Goal: Transaction & Acquisition: Purchase product/service

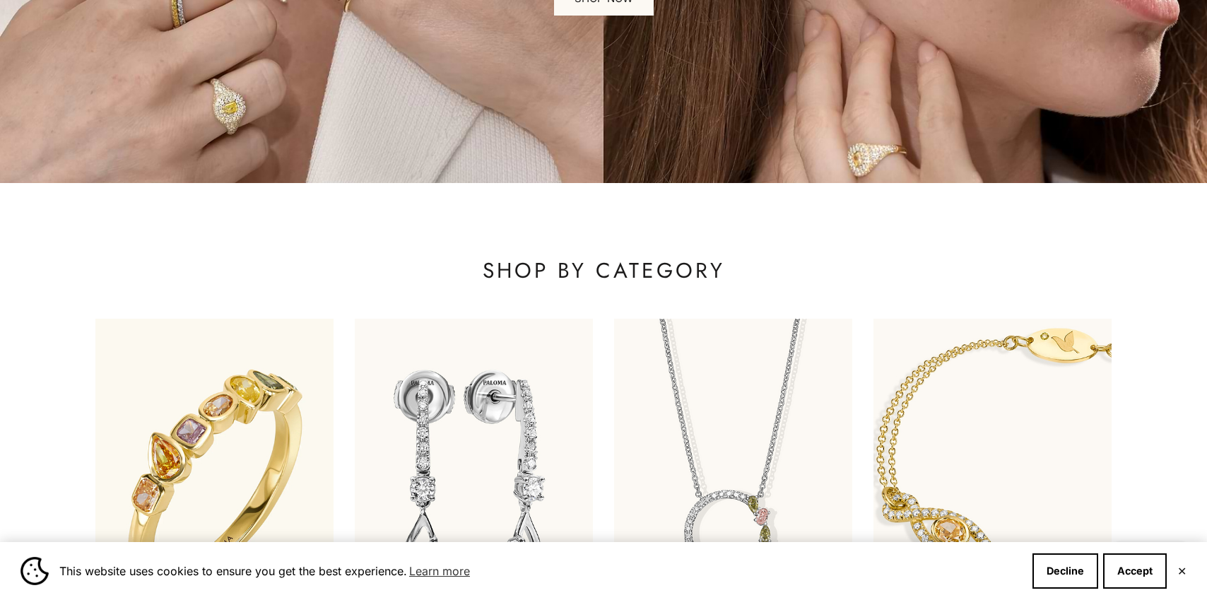
scroll to position [508, 0]
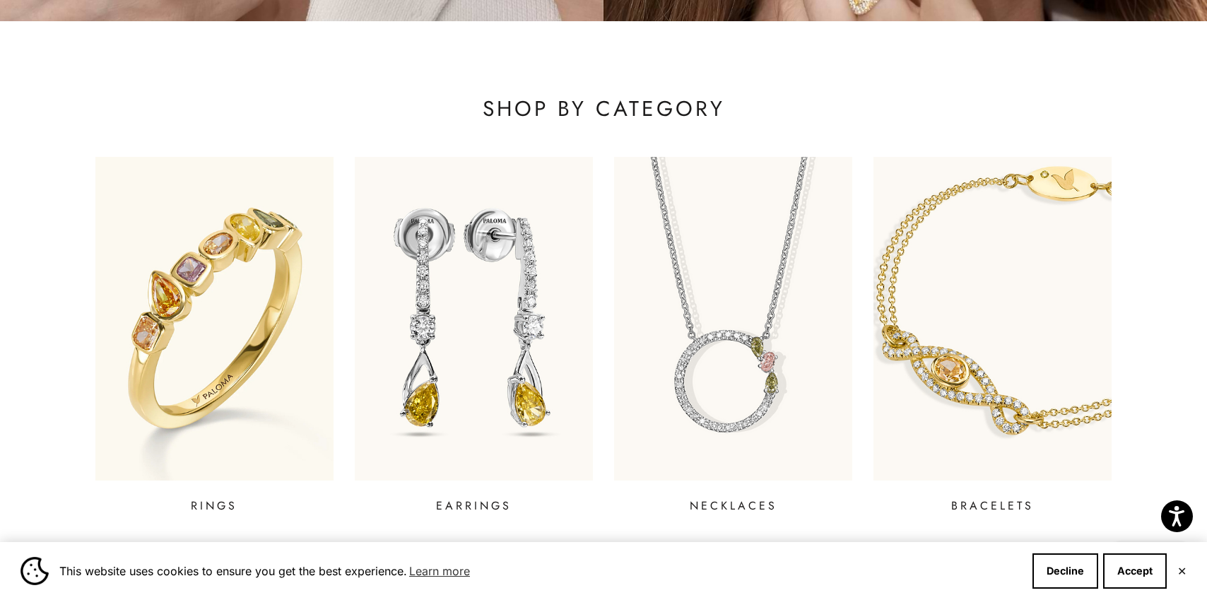
click at [712, 367] on img at bounding box center [732, 318] width 285 height 389
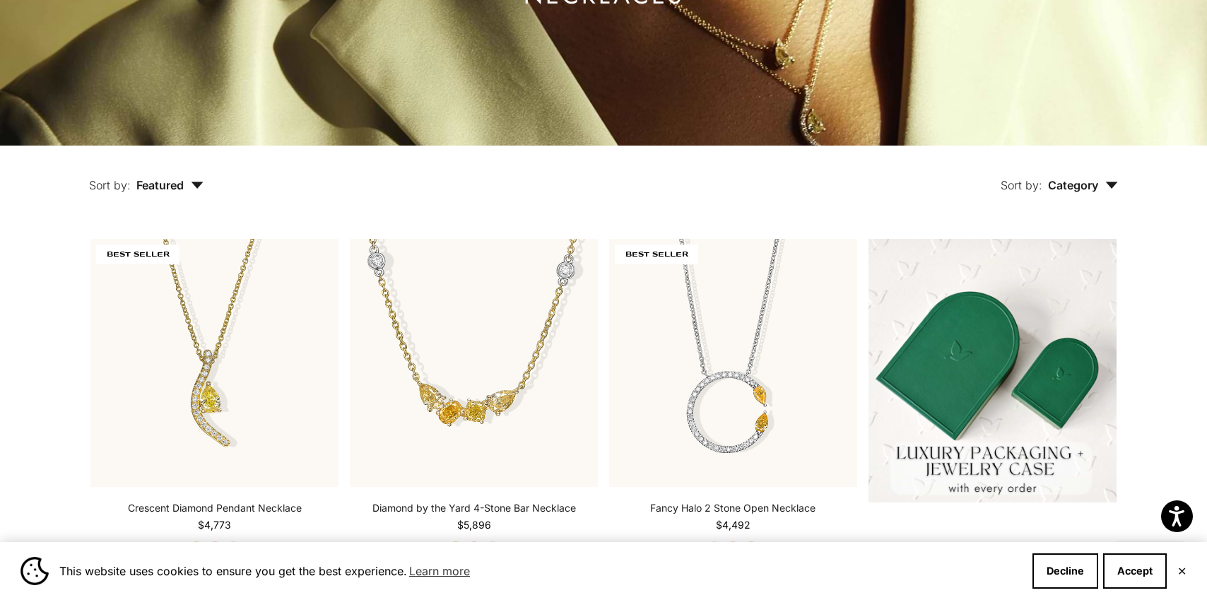
scroll to position [235, 0]
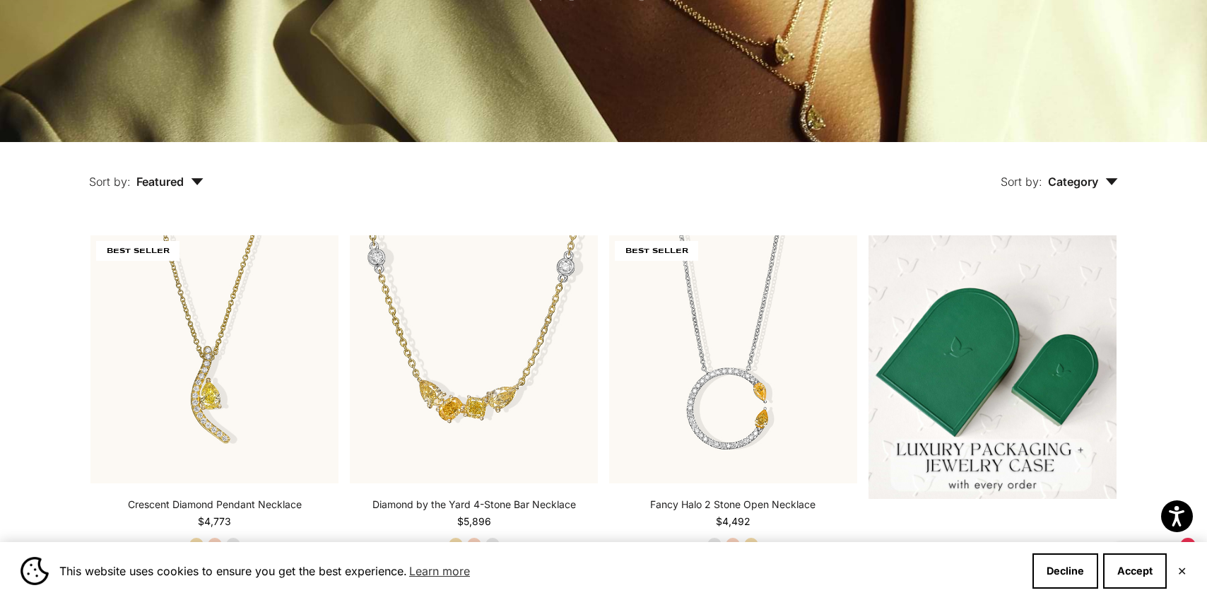
click at [1070, 185] on span "Category" at bounding box center [1083, 181] width 70 height 14
click at [844, 194] on div "Sort by: Category Sort by Necklace" at bounding box center [693, 171] width 914 height 59
click at [177, 181] on span "Featured" at bounding box center [169, 181] width 67 height 14
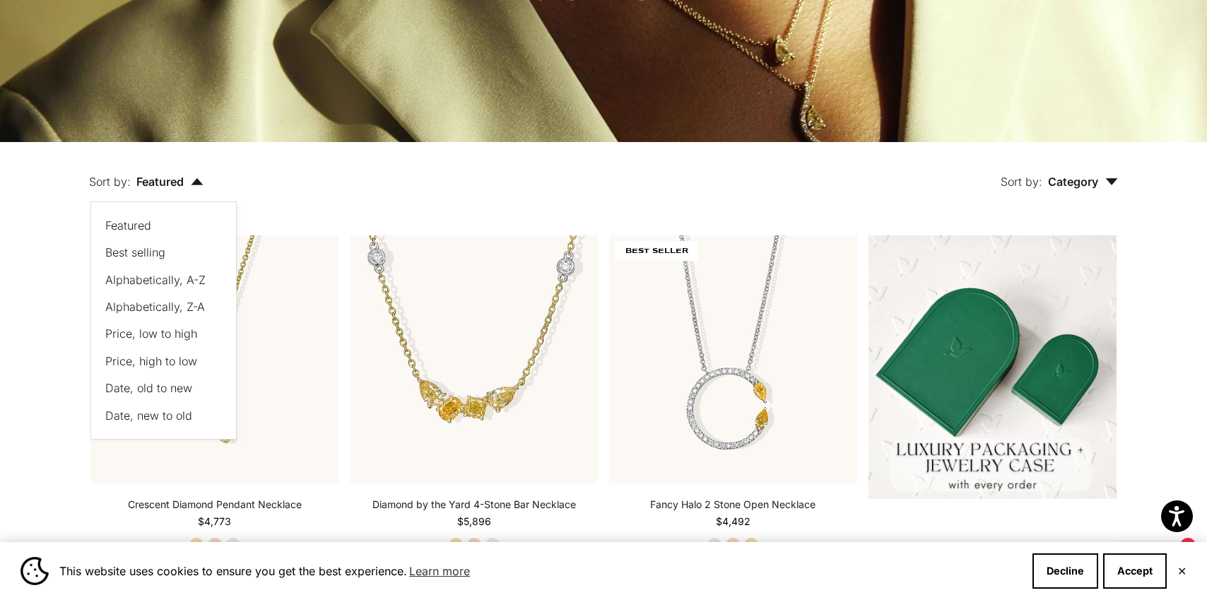
click at [268, 196] on div "Sort by: Category Sort by Necklace" at bounding box center [693, 171] width 914 height 59
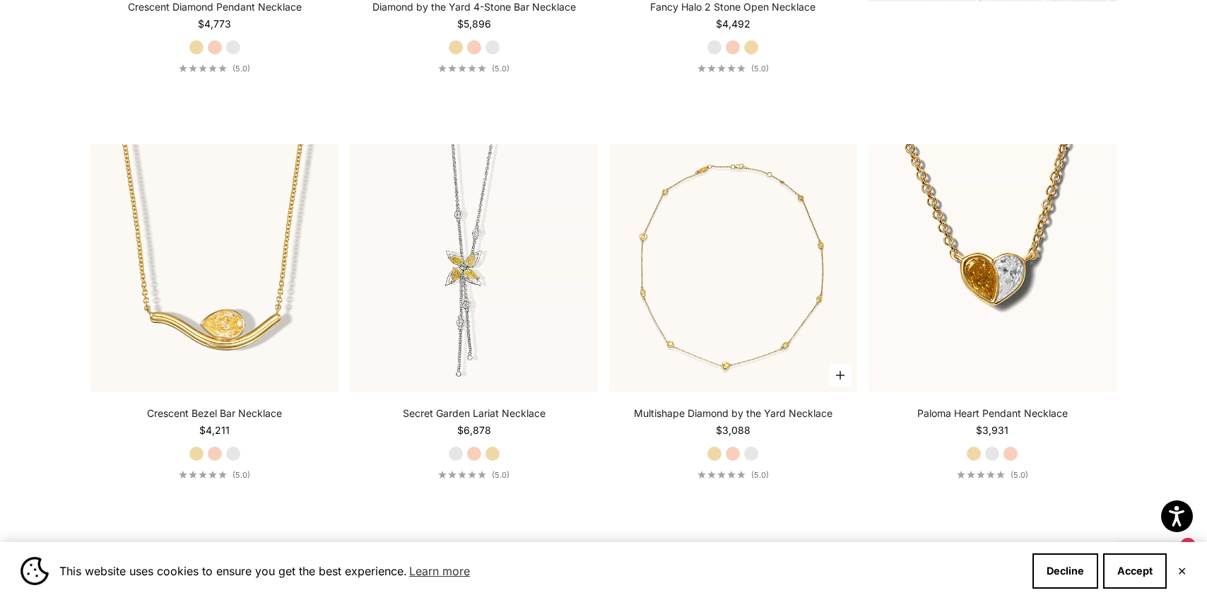
scroll to position [733, 0]
click at [730, 331] on img at bounding box center [733, 267] width 248 height 248
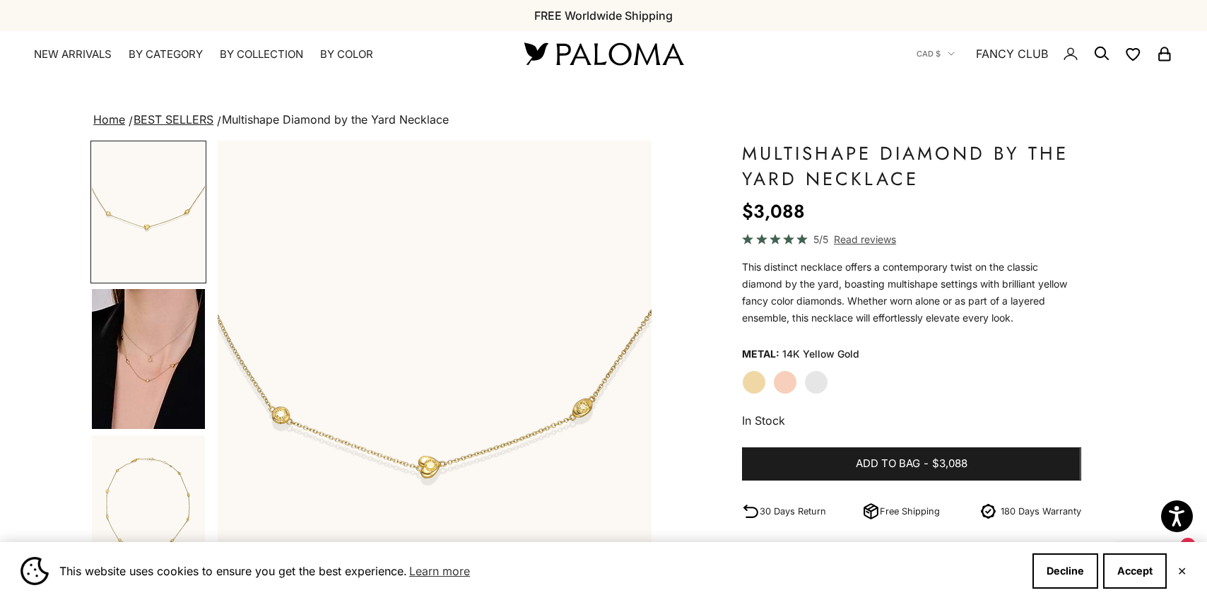
click at [127, 348] on img "Go to item 4" at bounding box center [148, 359] width 113 height 140
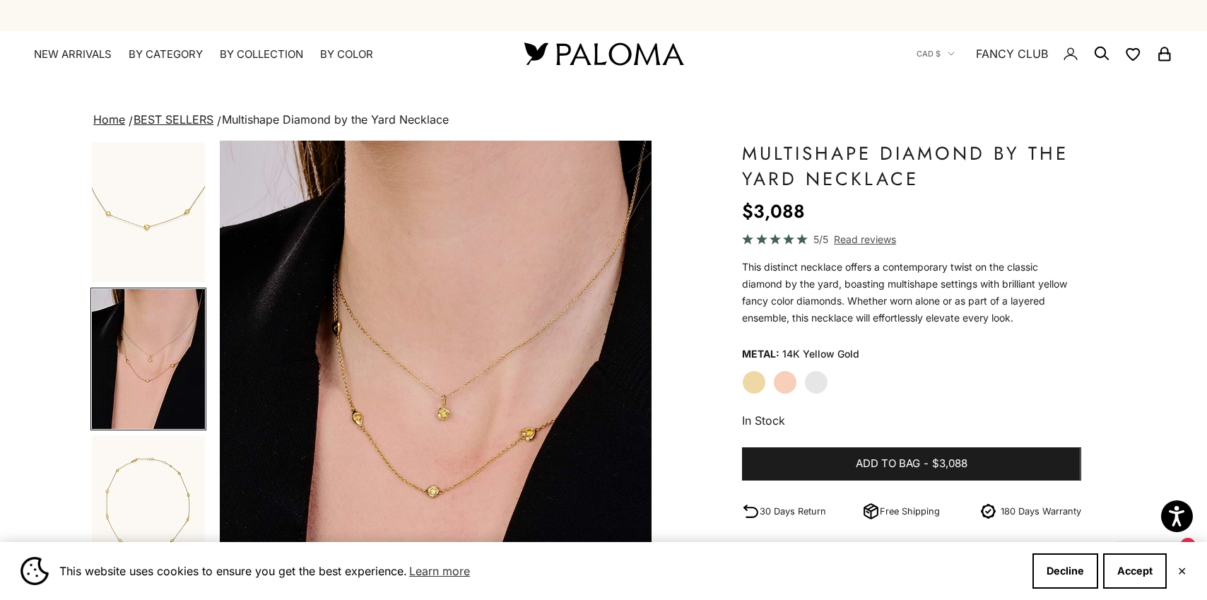
scroll to position [0, 451]
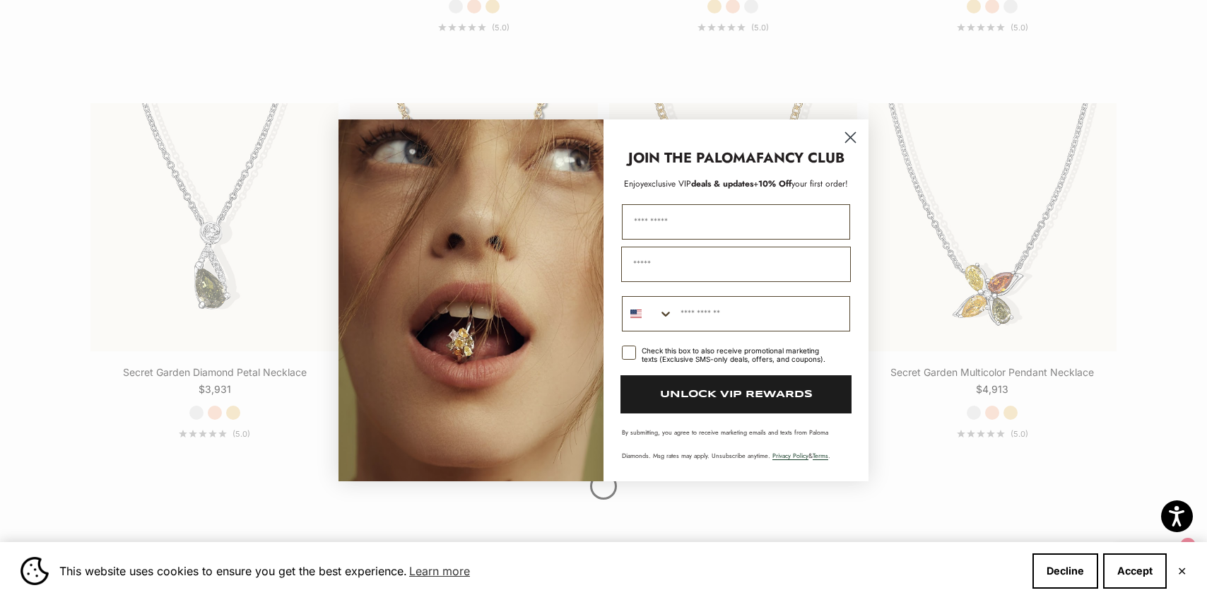
scroll to position [1606, 0]
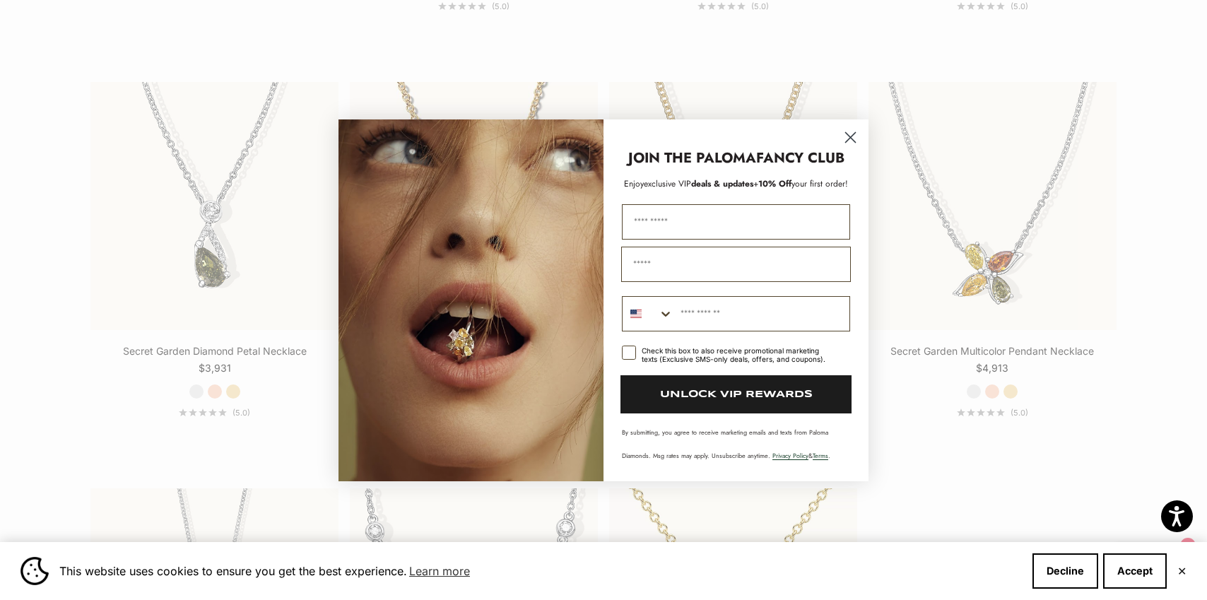
click at [848, 139] on icon "Close dialog" at bounding box center [851, 137] width 10 height 10
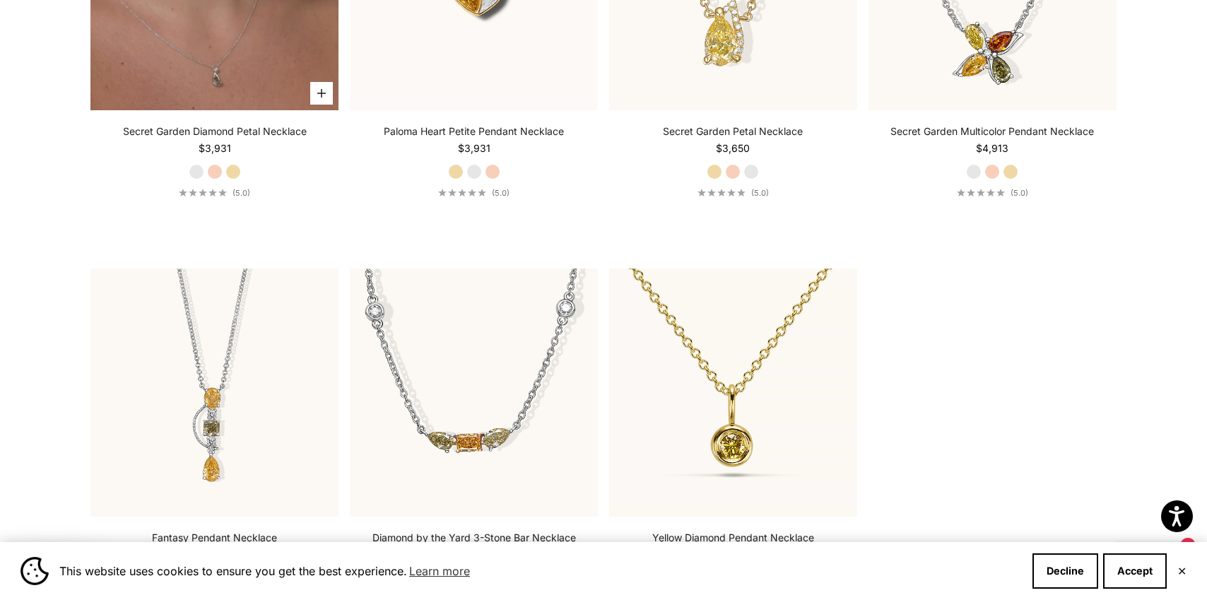
scroll to position [1922, 0]
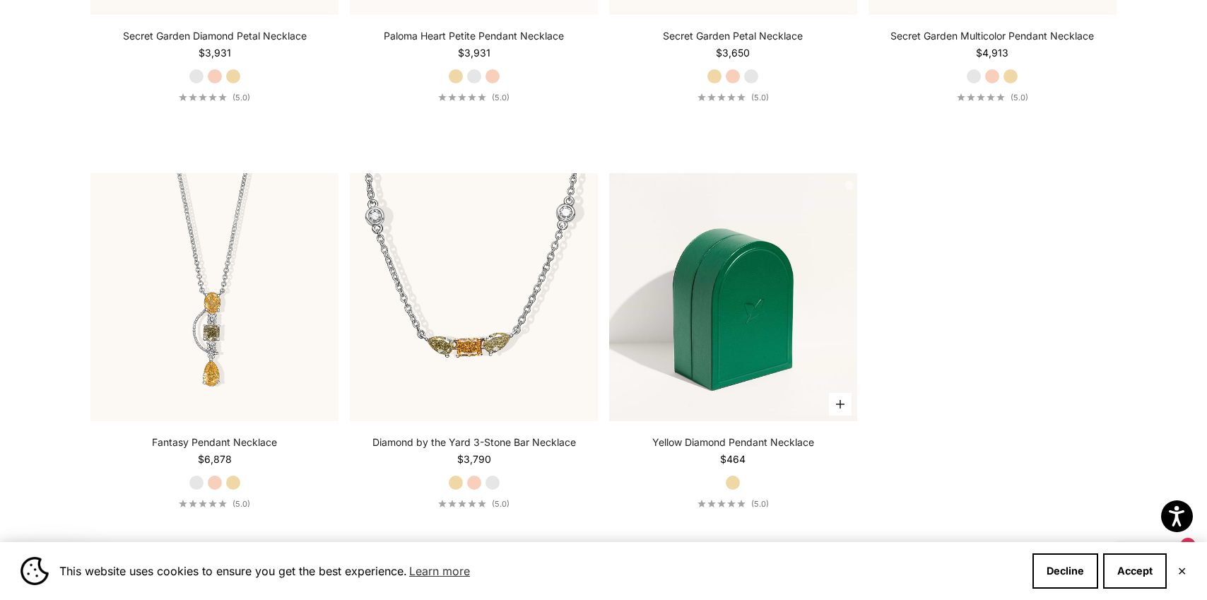
click at [802, 295] on img at bounding box center [733, 297] width 248 height 248
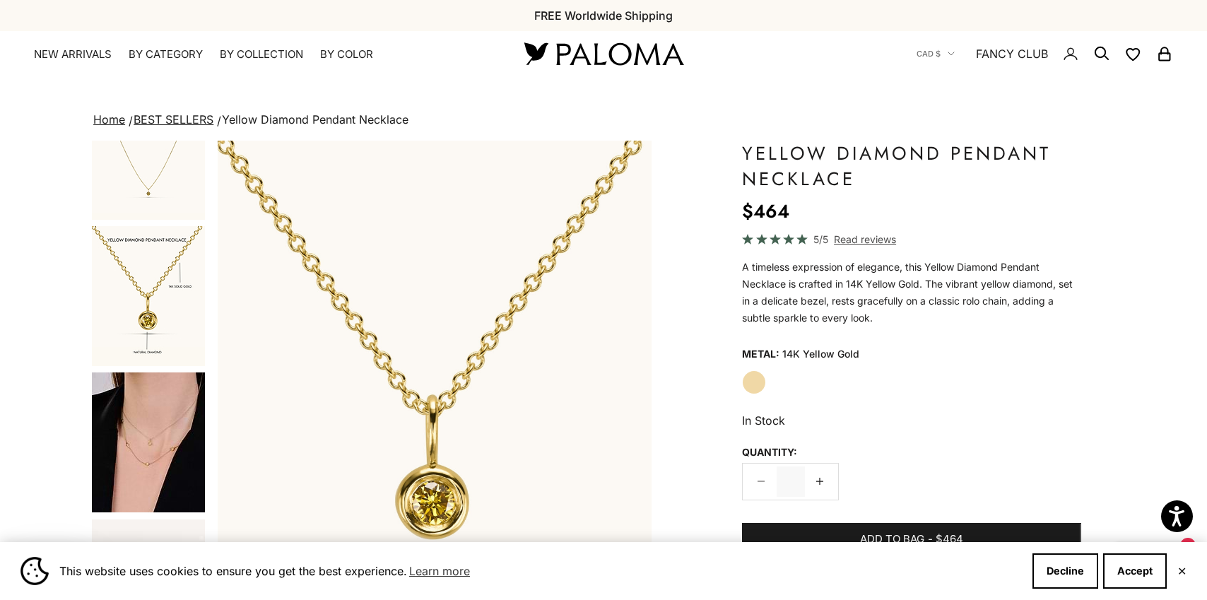
scroll to position [288, 0]
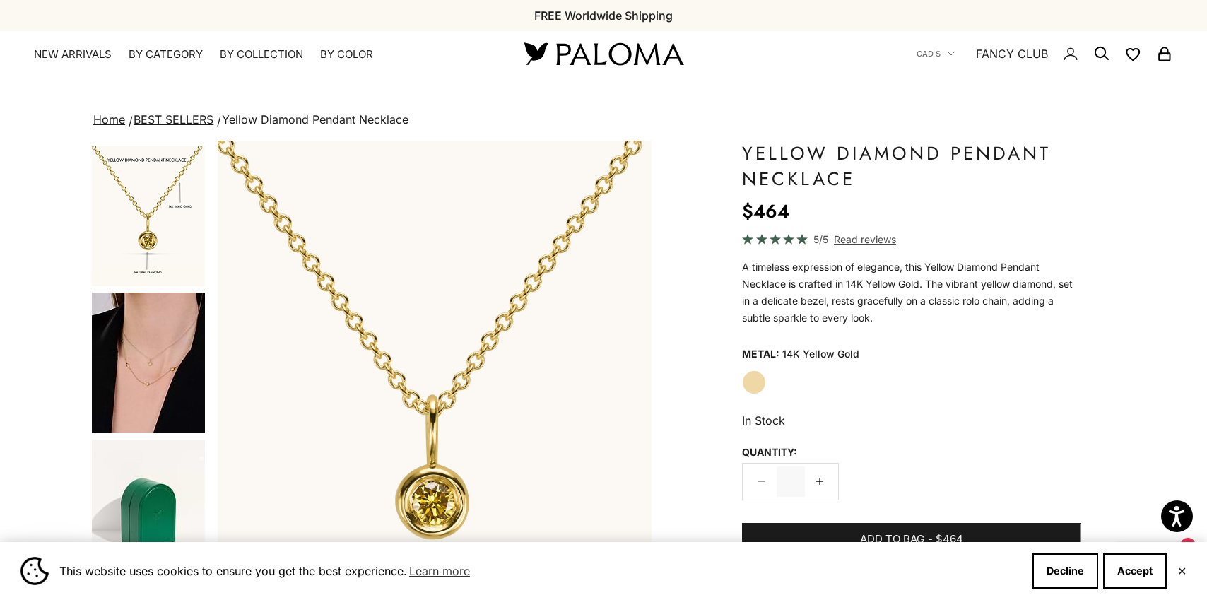
click at [145, 378] on img "Go to item 4" at bounding box center [148, 362] width 113 height 140
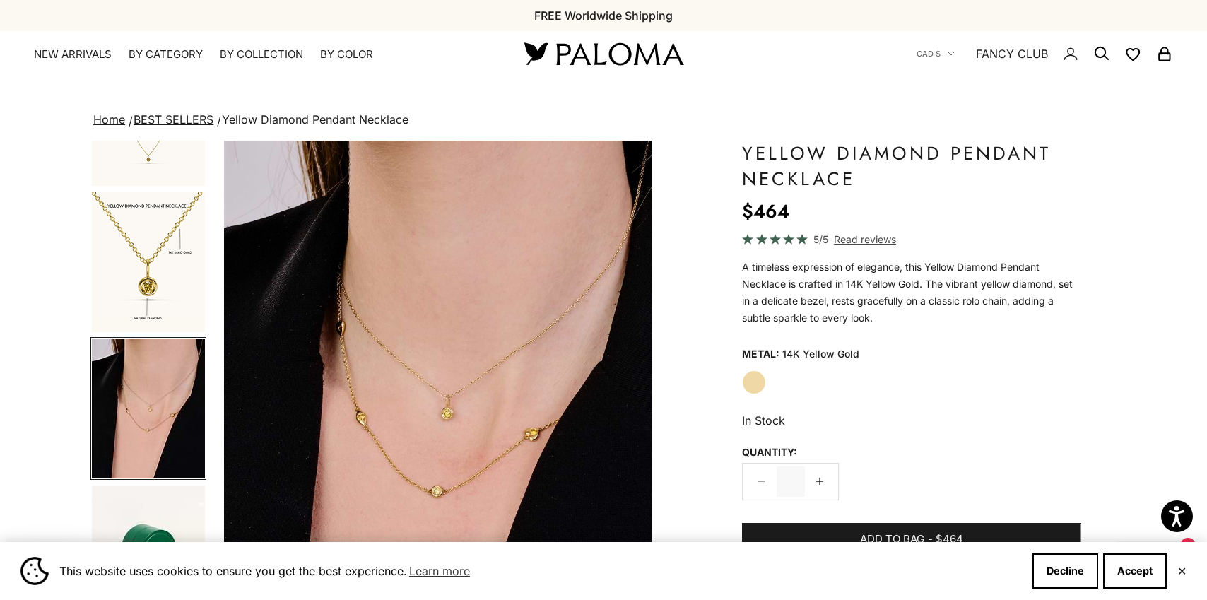
scroll to position [0, 1353]
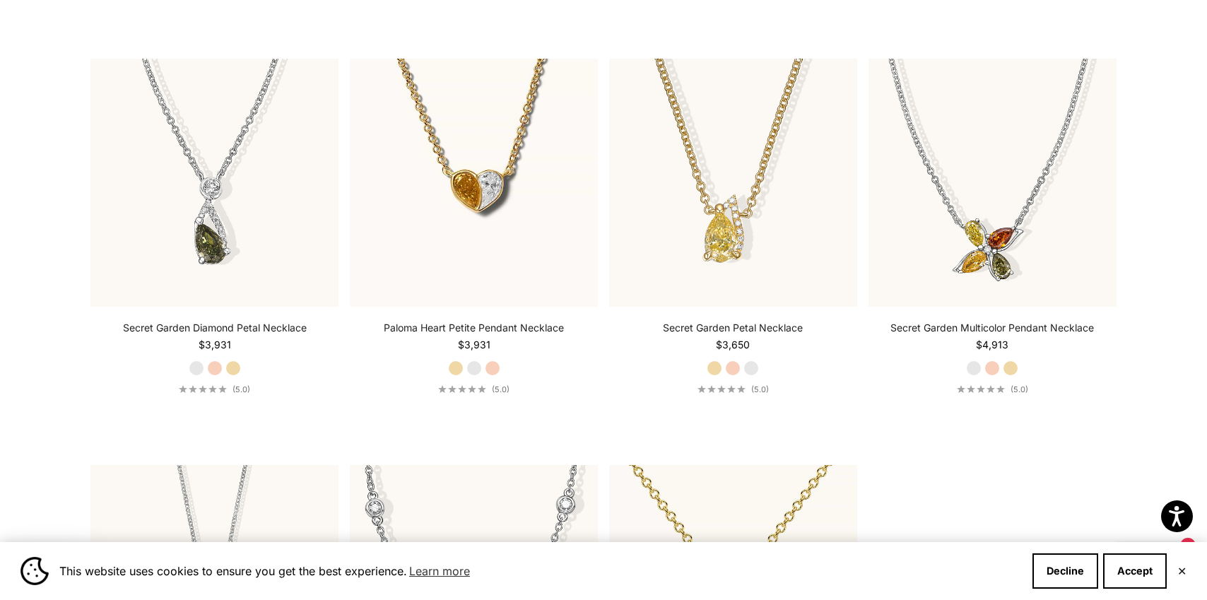
scroll to position [1623, 0]
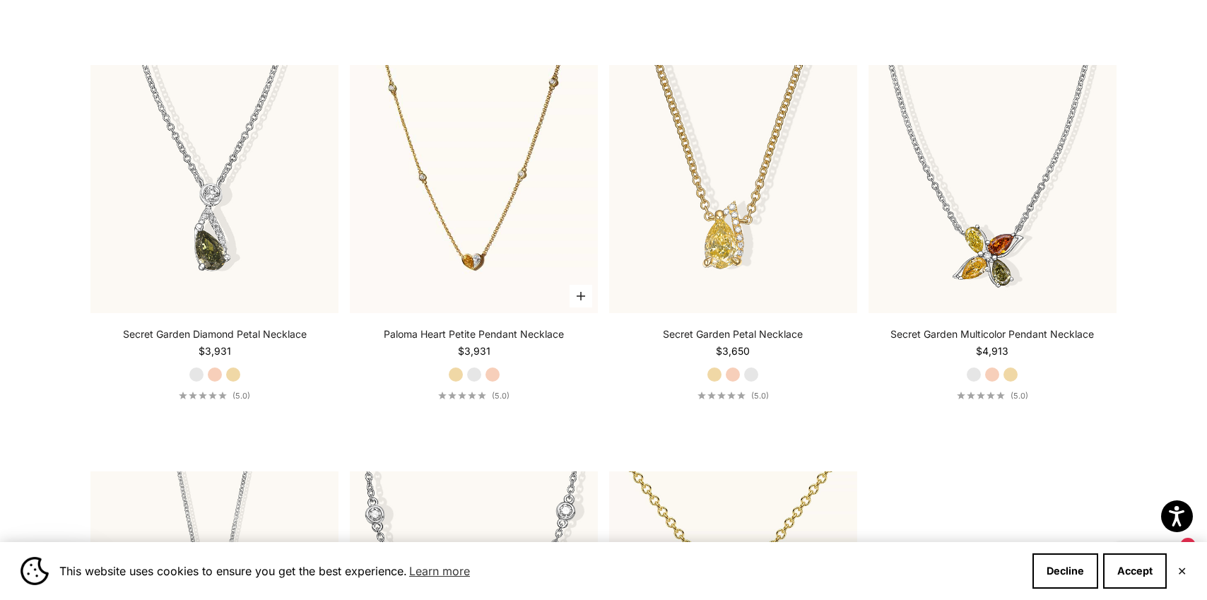
click at [526, 230] on img at bounding box center [474, 189] width 248 height 248
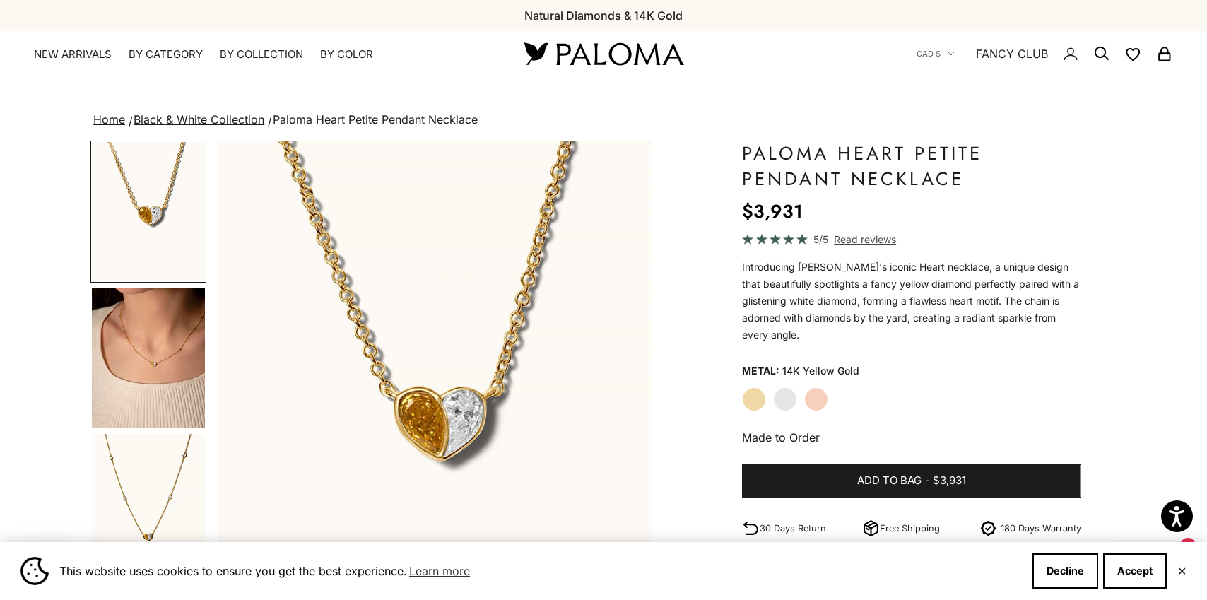
click at [187, 341] on img "Go to item 4" at bounding box center [148, 357] width 113 height 139
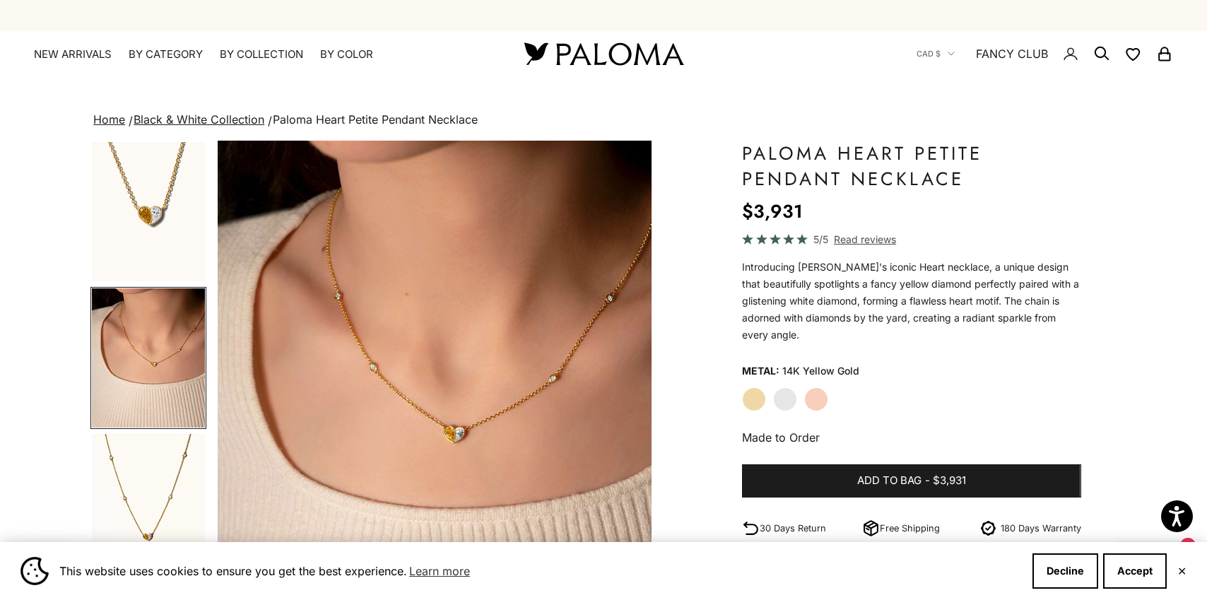
scroll to position [0, 451]
